Goal: Task Accomplishment & Management: Complete application form

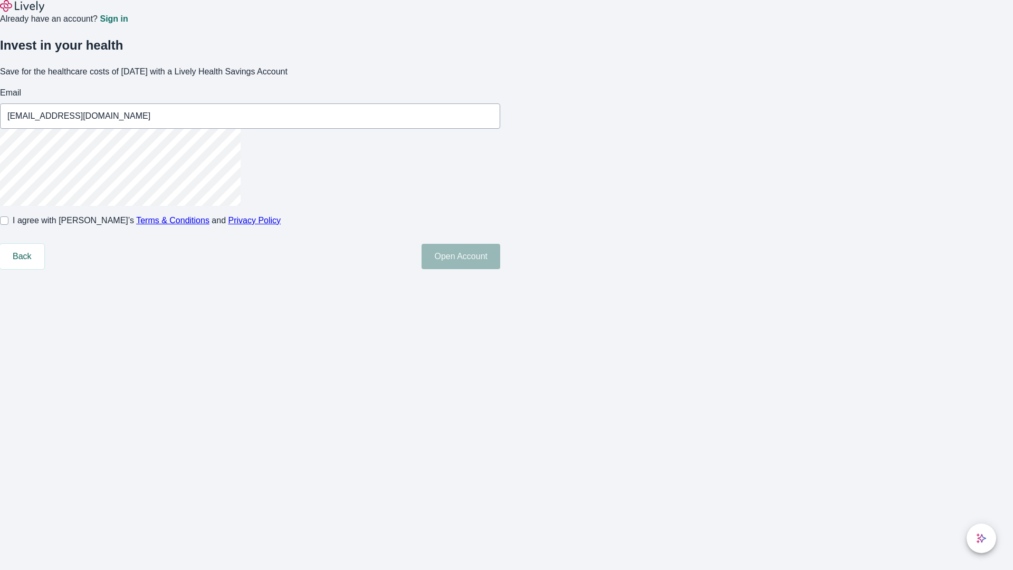
click at [8, 225] on input "I agree with Lively’s Terms & Conditions and Privacy Policy" at bounding box center [4, 220] width 8 height 8
checkbox input "true"
click at [500, 269] on button "Open Account" at bounding box center [460, 256] width 79 height 25
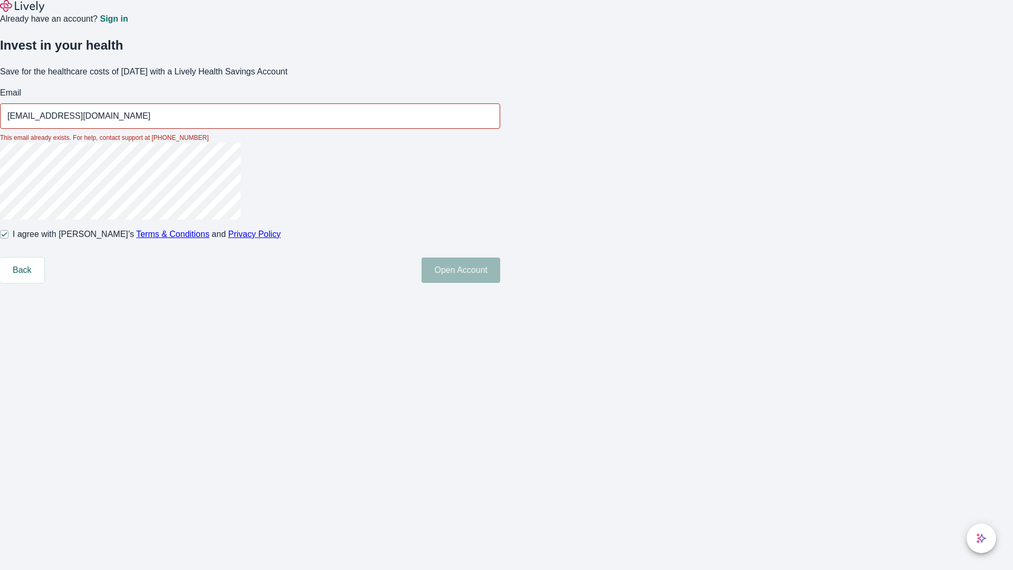
type input "[EMAIL_ADDRESS][DOMAIN_NAME]"
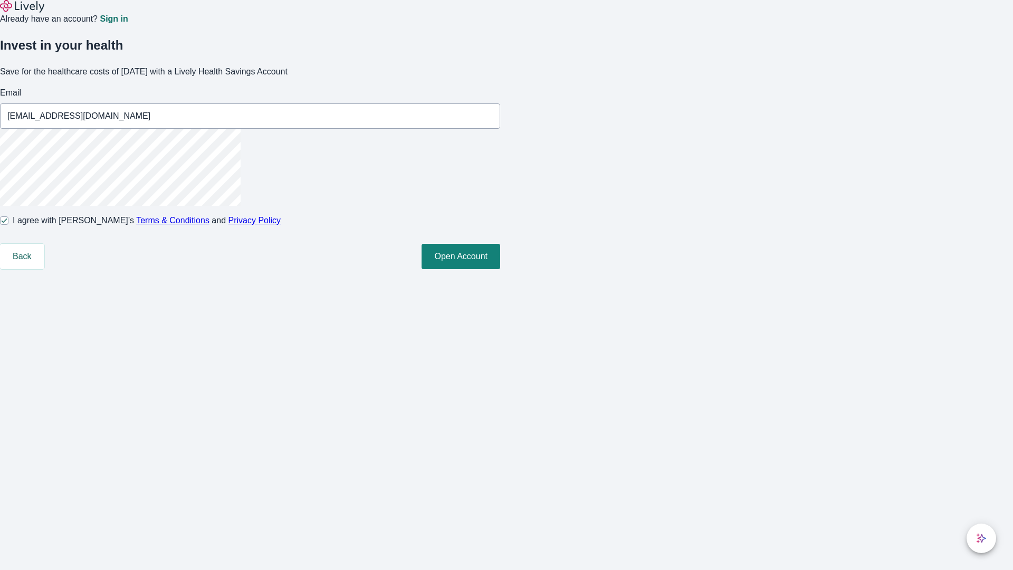
click at [8, 225] on input "I agree with Lively’s Terms & Conditions and Privacy Policy" at bounding box center [4, 220] width 8 height 8
checkbox input "false"
type input "[PERSON_NAME][EMAIL_ADDRESS][DOMAIN_NAME]"
click at [8, 225] on input "I agree with Lively’s Terms & Conditions and Privacy Policy" at bounding box center [4, 220] width 8 height 8
checkbox input "true"
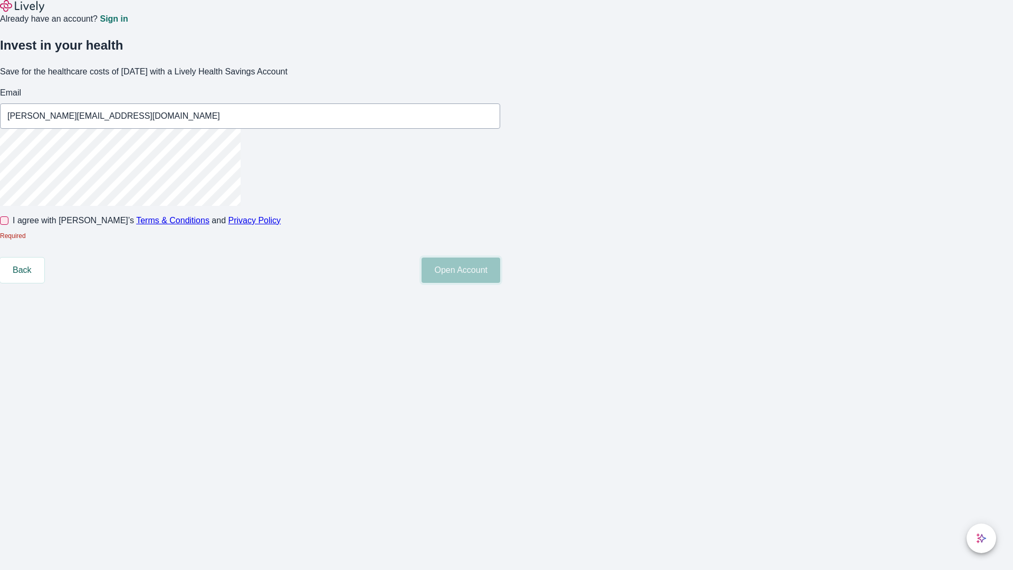
click at [500, 283] on button "Open Account" at bounding box center [460, 269] width 79 height 25
